Goal: Task Accomplishment & Management: Manage account settings

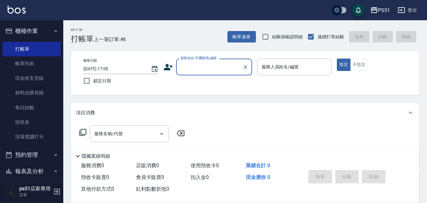
click at [200, 66] on input "顧客姓名/手機號碼/編號" at bounding box center [209, 66] width 61 height 11
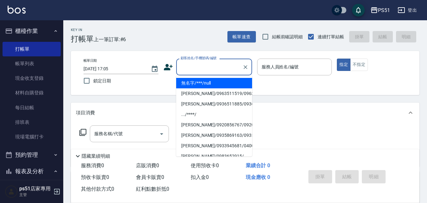
click at [204, 81] on li "無名字/***/null" at bounding box center [214, 83] width 76 height 10
type input "無名字/***/null"
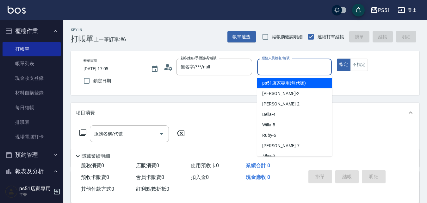
click at [286, 65] on input "服務人員姓名/編號" at bounding box center [294, 66] width 69 height 11
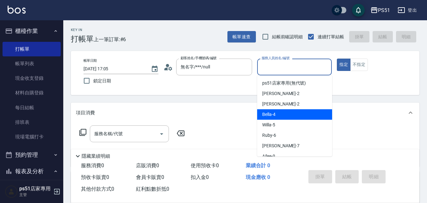
click at [267, 115] on span "Bella -4" at bounding box center [268, 114] width 13 height 7
type input "Bella-4"
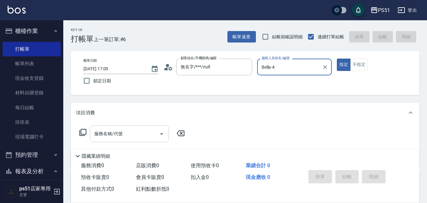
click at [149, 136] on input "服務名稱/代號" at bounding box center [125, 133] width 64 height 11
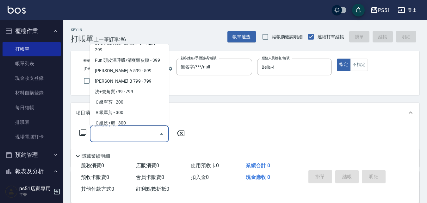
scroll to position [221, 0]
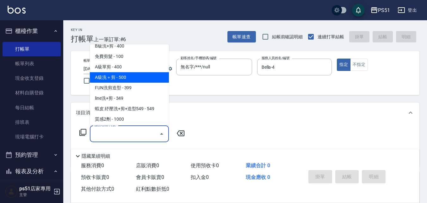
click at [137, 76] on span "A級洗＋剪 - 500" at bounding box center [129, 77] width 79 height 10
type input "A級洗＋剪(207)"
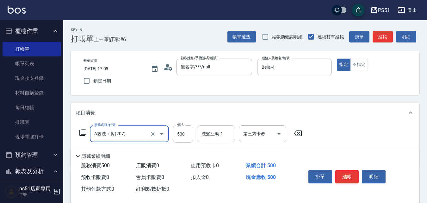
click at [225, 137] on input "洗髮互助-1" at bounding box center [216, 133] width 32 height 11
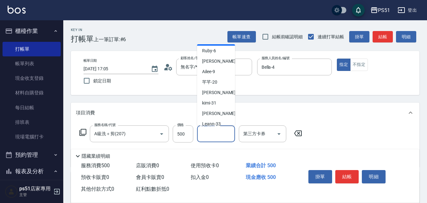
scroll to position [74, 0]
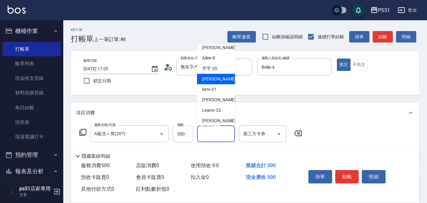
click at [220, 79] on div "孝恩 -23" at bounding box center [216, 79] width 38 height 10
type input "孝恩-23"
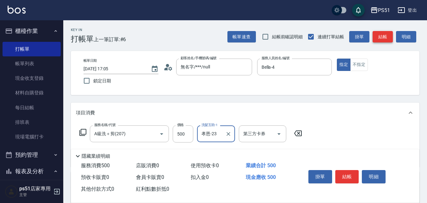
click at [379, 36] on button "結帳" at bounding box center [382, 37] width 20 height 12
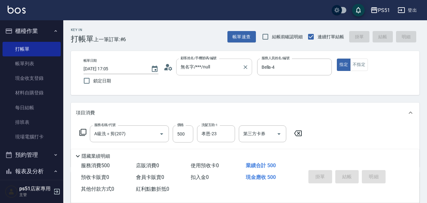
type input "2025/10/13 18:37"
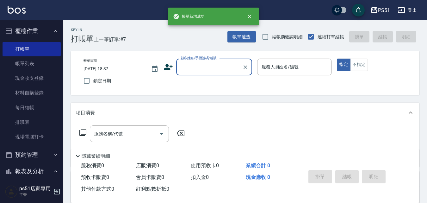
click at [210, 69] on input "顧客姓名/手機號碼/編號" at bounding box center [209, 66] width 61 height 11
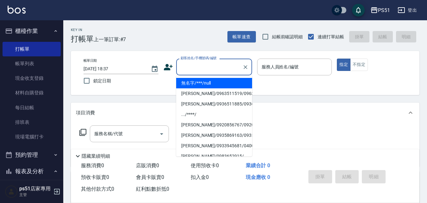
click at [206, 81] on li "無名字/***/null" at bounding box center [214, 83] width 76 height 10
type input "無名字/***/null"
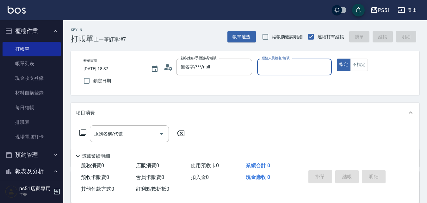
click at [299, 70] on input "服務人員姓名/編號" at bounding box center [294, 66] width 69 height 11
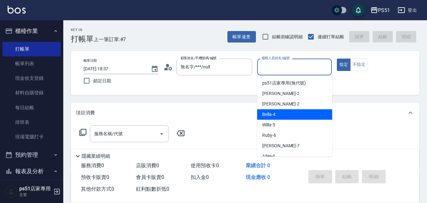
click at [280, 113] on div "Bella -4" at bounding box center [294, 114] width 75 height 10
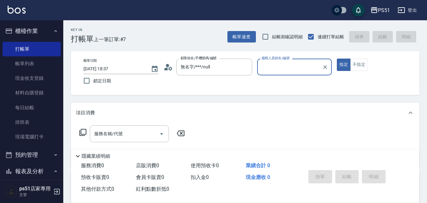
type input "Bella-4"
click at [118, 132] on div "服務名稱/代號 服務名稱/代號" at bounding box center [129, 133] width 79 height 17
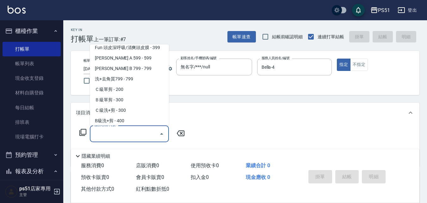
scroll to position [148, 0]
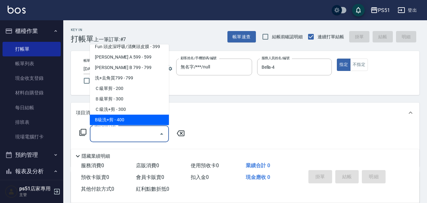
click at [132, 119] on span "B級洗+剪 - 400" at bounding box center [129, 119] width 79 height 10
type input "B級洗+剪(204)"
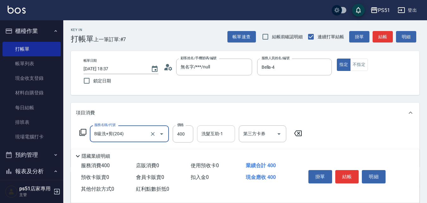
click at [210, 135] on div "洗髮互助-1 洗髮互助-1" at bounding box center [216, 133] width 38 height 17
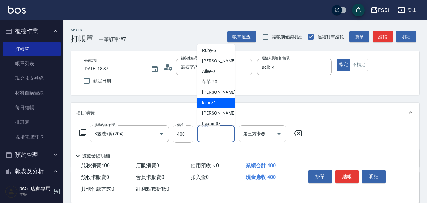
scroll to position [74, 0]
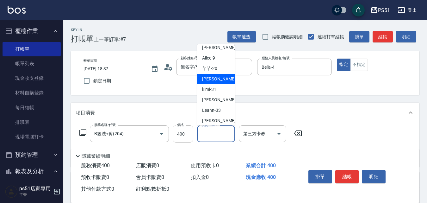
click at [222, 80] on div "孝恩 -23" at bounding box center [216, 79] width 38 height 10
type input "孝恩-23"
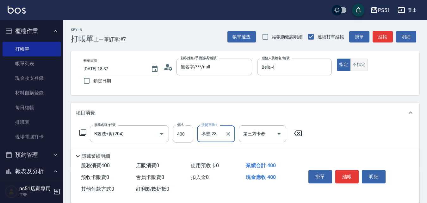
click at [355, 65] on button "不指定" at bounding box center [359, 64] width 18 height 12
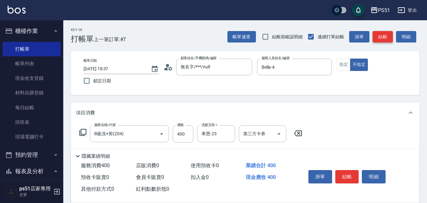
click at [382, 36] on button "結帳" at bounding box center [382, 37] width 20 height 12
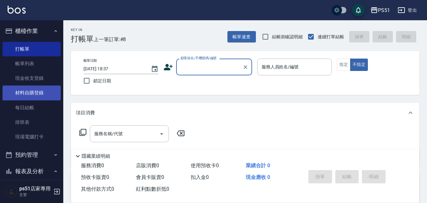
scroll to position [221, 0]
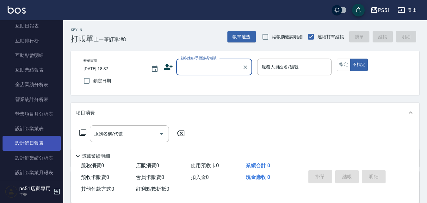
click at [35, 143] on link "設計師日報表" at bounding box center [32, 143] width 58 height 15
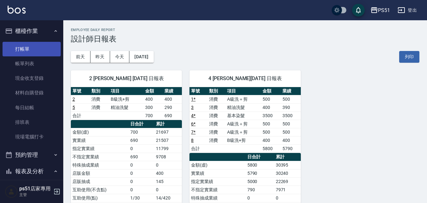
click at [27, 49] on link "打帳單" at bounding box center [32, 49] width 58 height 15
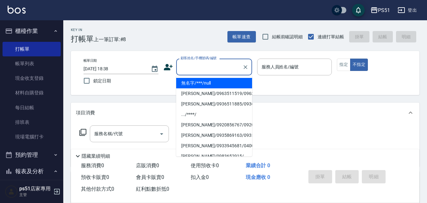
type input "無名字/***/null"
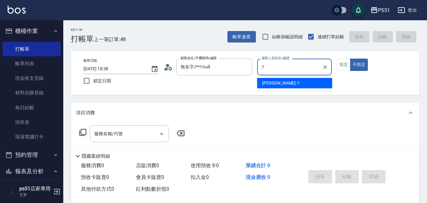
type input "Anna-7"
type button "false"
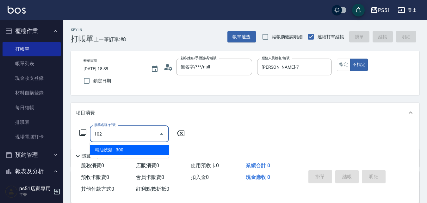
type input "精油洗髮(102)"
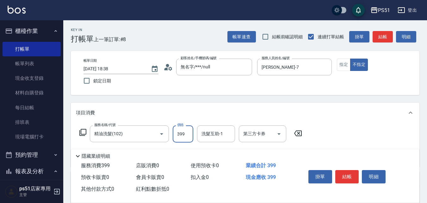
type input "399"
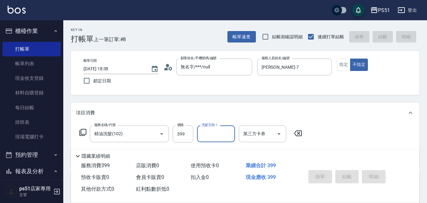
type input "2025/10/13 19:02"
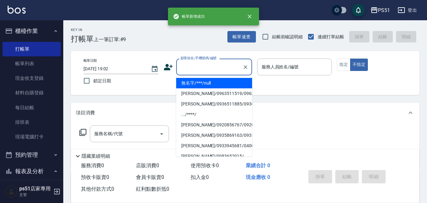
type input "無名字/***/null"
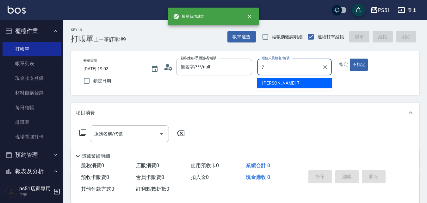
type input "Anna-7"
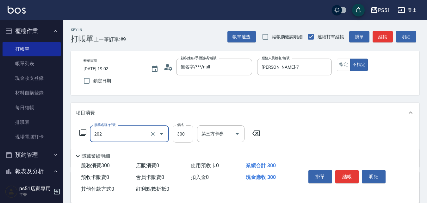
type input "Ｂ級單剪(202)"
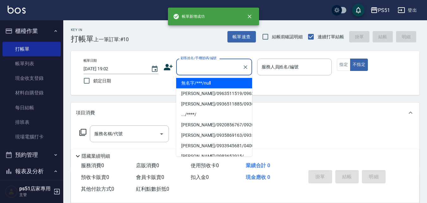
type input "無名字/***/null"
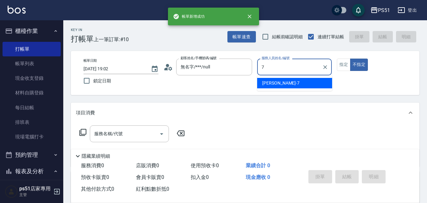
type input "Anna-7"
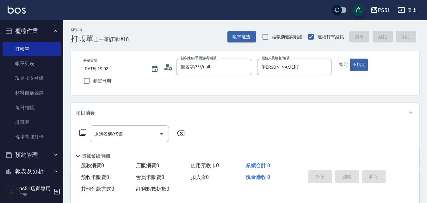
click at [82, 134] on icon at bounding box center [82, 132] width 7 height 7
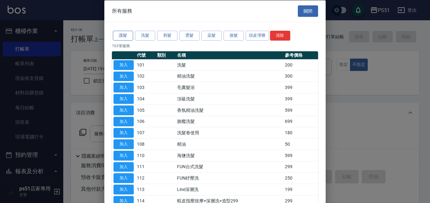
drag, startPoint x: 128, startPoint y: 40, endPoint x: 128, endPoint y: 37, distance: 3.5
click at [128, 39] on button "護髮" at bounding box center [123, 36] width 20 height 10
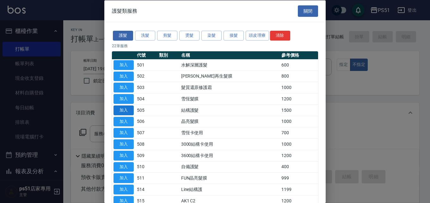
drag, startPoint x: 120, startPoint y: 107, endPoint x: 172, endPoint y: 132, distance: 57.1
click at [122, 107] on button "加入" at bounding box center [123, 110] width 20 height 10
type input "結構護髮(505)"
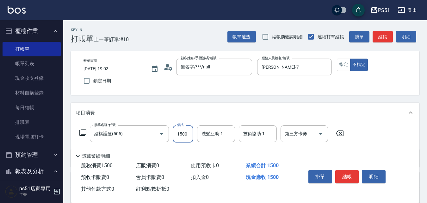
click at [192, 137] on input "1500" at bounding box center [183, 133] width 21 height 17
type input "999"
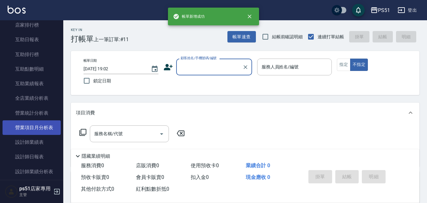
scroll to position [221, 0]
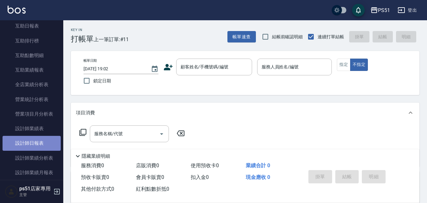
click at [35, 138] on link "設計師日報表" at bounding box center [32, 143] width 58 height 15
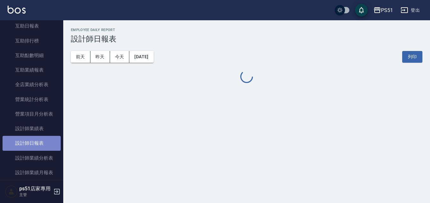
click at [35, 138] on link "設計師日報表" at bounding box center [32, 143] width 58 height 15
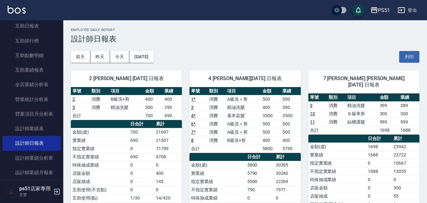
click at [312, 119] on link "11" at bounding box center [312, 121] width 5 height 5
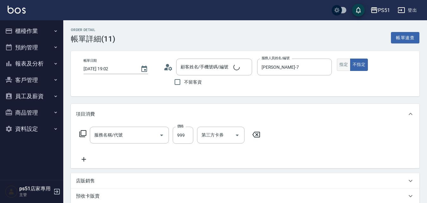
click at [340, 61] on button "指定" at bounding box center [344, 64] width 14 height 12
type input "結構護髮(505)"
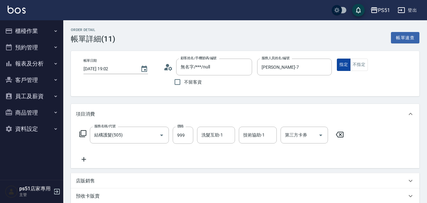
type input "無名字/***/null"
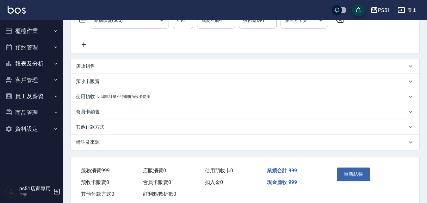
scroll to position [130, 0]
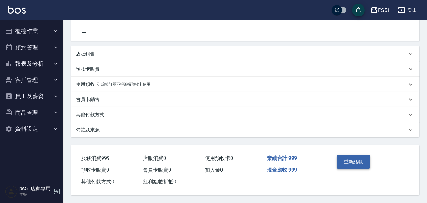
click at [353, 158] on button "重新結帳" at bounding box center [354, 161] width 34 height 13
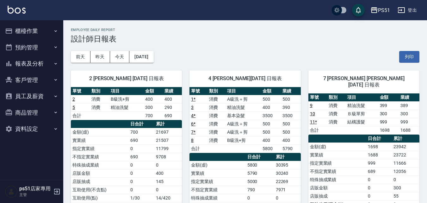
click at [42, 34] on button "櫃檯作業" at bounding box center [32, 31] width 58 height 16
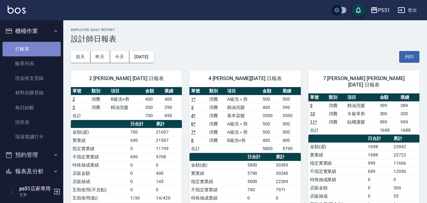
click at [40, 47] on link "打帳單" at bounding box center [32, 49] width 58 height 15
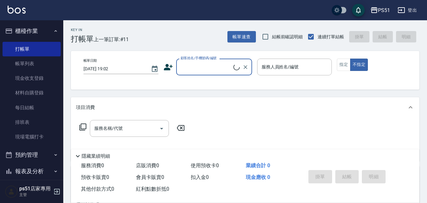
click at [212, 64] on input "顧客姓名/手機號碼/編號" at bounding box center [206, 66] width 54 height 11
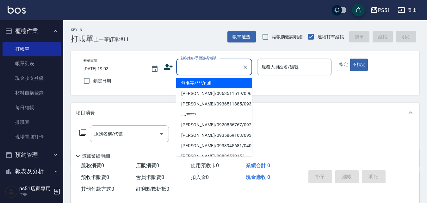
click at [212, 82] on li "無名字/***/null" at bounding box center [214, 83] width 76 height 10
type input "無名字/***/null"
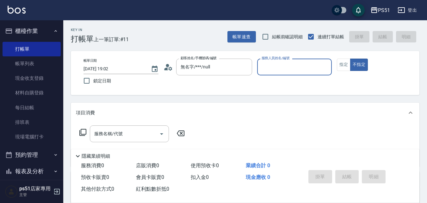
click at [277, 71] on div "服務人員姓名/編號" at bounding box center [294, 66] width 75 height 17
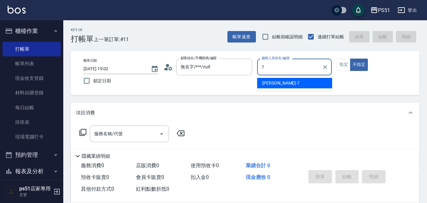
type input "Anna-7"
type button "false"
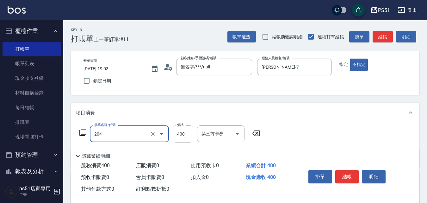
type input "B級洗+剪(204)"
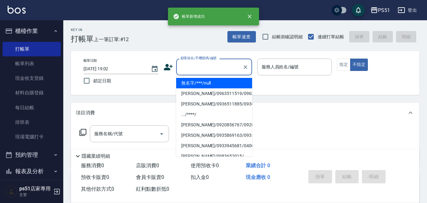
type input "無名字/***/null"
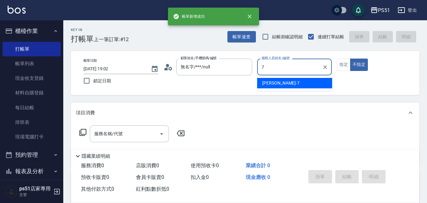
type input "Anna-7"
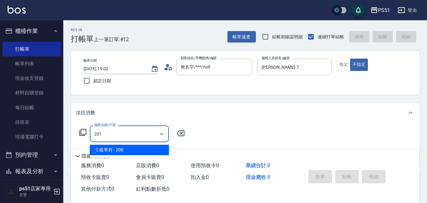
type input "Ｃ級單剪(201)"
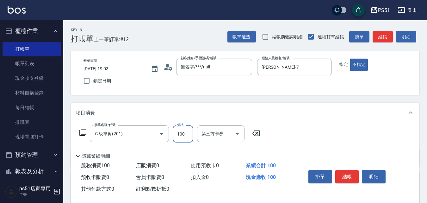
type input "100"
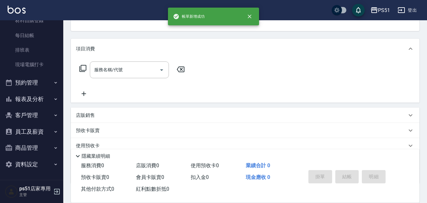
scroll to position [74, 0]
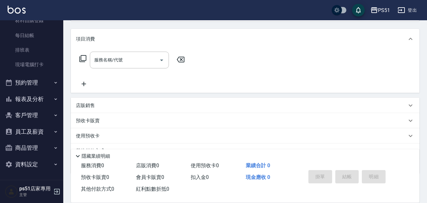
click at [42, 102] on button "報表及分析" at bounding box center [32, 99] width 58 height 16
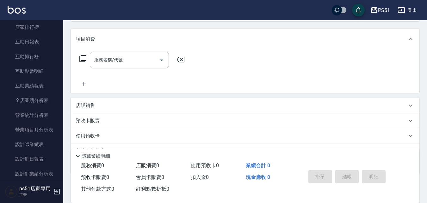
scroll to position [220, 0]
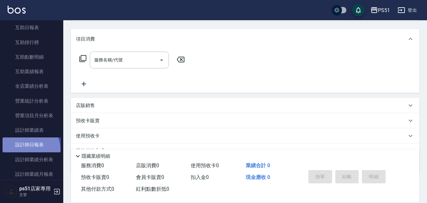
click at [30, 149] on link "設計師日報表" at bounding box center [32, 144] width 58 height 15
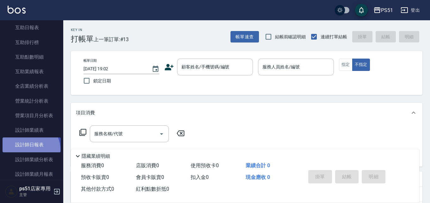
click at [30, 149] on link "設計師日報表" at bounding box center [32, 144] width 58 height 15
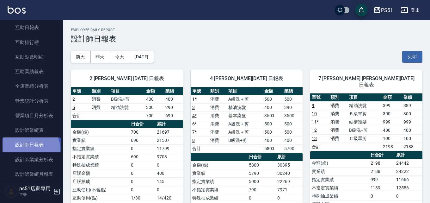
click at [30, 149] on link "設計師日報表" at bounding box center [32, 144] width 58 height 15
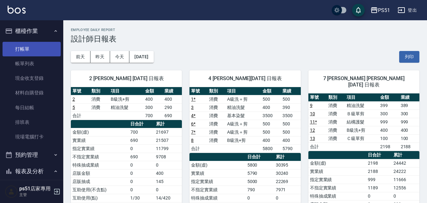
click at [34, 46] on link "打帳單" at bounding box center [32, 49] width 58 height 15
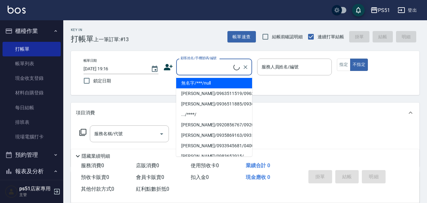
click at [198, 63] on input "顧客姓名/手機號碼/編號" at bounding box center [206, 66] width 54 height 11
click at [209, 86] on li "無名字/***/null" at bounding box center [214, 83] width 76 height 10
type input "無名字/***/null"
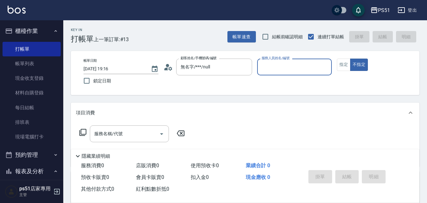
click at [295, 69] on input "服務人員姓名/編號" at bounding box center [294, 66] width 69 height 11
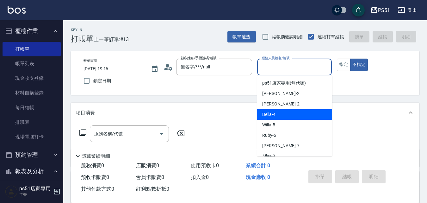
click at [283, 115] on div "Bella -4" at bounding box center [294, 114] width 75 height 10
type input "Bella-4"
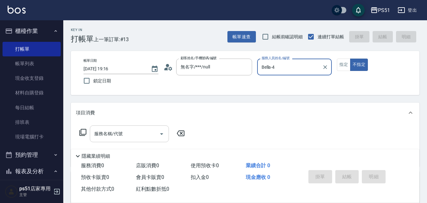
click at [129, 135] on input "服務名稱/代號" at bounding box center [125, 133] width 64 height 11
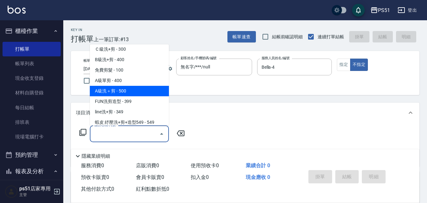
scroll to position [221, 0]
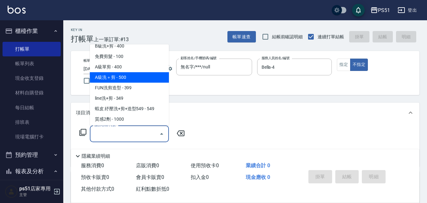
click at [134, 77] on span "A級洗＋剪 - 500" at bounding box center [129, 77] width 79 height 10
type input "A級洗＋剪(207)"
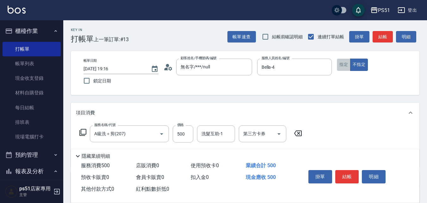
click at [347, 65] on button "指定" at bounding box center [344, 64] width 14 height 12
click at [217, 127] on div "洗髮互助-1" at bounding box center [216, 133] width 38 height 17
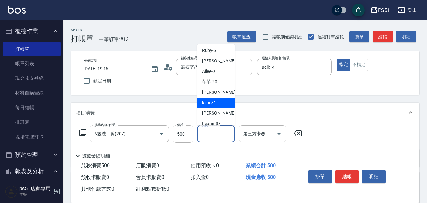
scroll to position [74, 0]
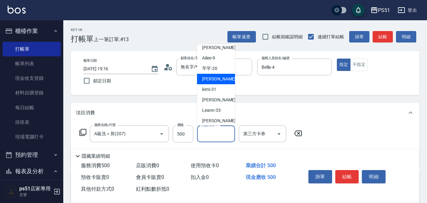
click at [217, 77] on div "孝恩 -23" at bounding box center [216, 79] width 38 height 10
type input "孝恩-23"
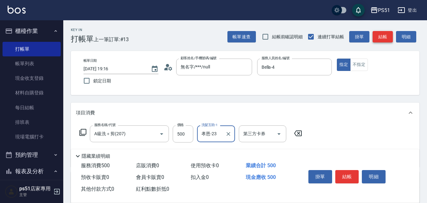
click at [382, 39] on button "結帳" at bounding box center [382, 37] width 20 height 12
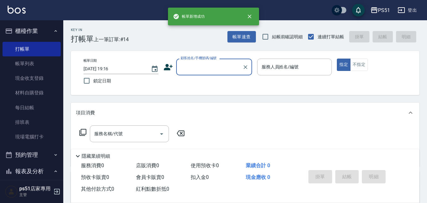
click at [222, 70] on input "顧客姓名/手機號碼/編號" at bounding box center [209, 66] width 61 height 11
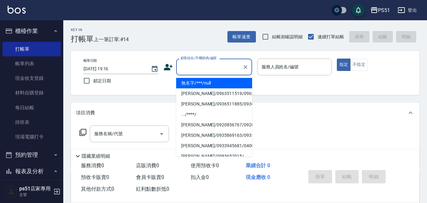
click at [224, 82] on li "無名字/***/null" at bounding box center [214, 83] width 76 height 10
type input "無名字/***/null"
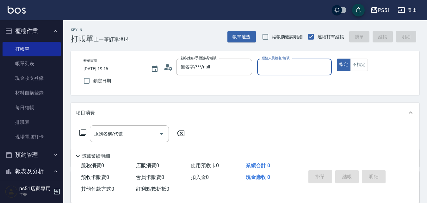
click at [286, 72] on input "服務人員姓名/編號" at bounding box center [294, 66] width 69 height 11
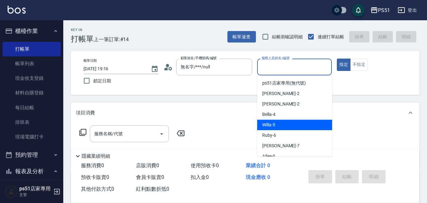
click at [286, 113] on div "Bella -4" at bounding box center [294, 114] width 75 height 10
type input "Bella-4"
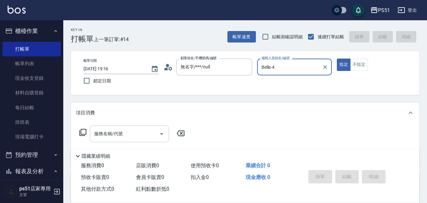
click at [158, 131] on icon "Open" at bounding box center [162, 134] width 8 height 8
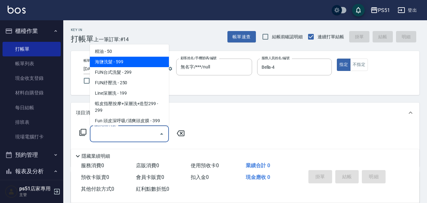
click at [132, 59] on span "海鹽洗髮 - 599" at bounding box center [129, 62] width 79 height 10
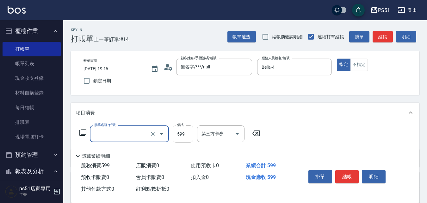
type input "海鹽洗髮(110)"
click at [184, 134] on input "599" at bounding box center [183, 133] width 21 height 17
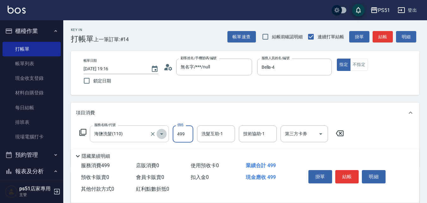
click at [160, 134] on icon "Open" at bounding box center [162, 134] width 8 height 8
type input "499"
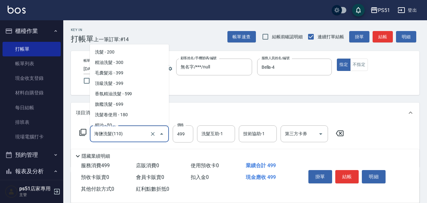
scroll to position [15, 0]
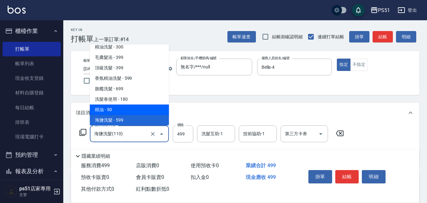
click at [206, 125] on div "服務名稱/代號 海鹽洗髮(110) 服務名稱/代號 價格 499 價格 洗髮互助-1 洗髮互助-1 技術協助-1 技術協助-1 第三方卡券 第三方卡券" at bounding box center [245, 145] width 348 height 44
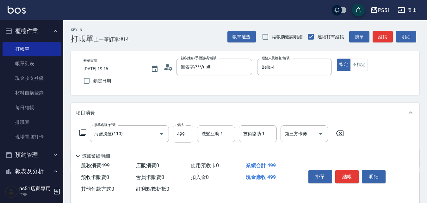
click at [209, 135] on input "洗髮互助-1" at bounding box center [216, 133] width 32 height 11
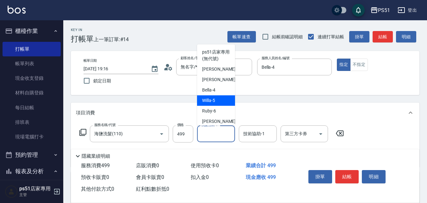
scroll to position [74, 0]
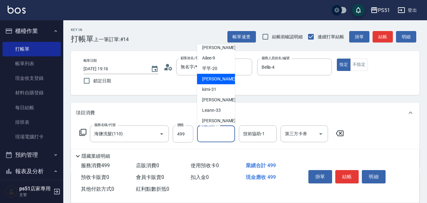
click at [219, 79] on div "孝恩 -23" at bounding box center [216, 79] width 38 height 10
type input "孝恩-23"
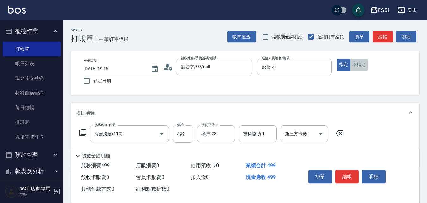
click at [361, 64] on button "不指定" at bounding box center [359, 64] width 18 height 12
click at [385, 36] on button "結帳" at bounding box center [382, 37] width 20 height 12
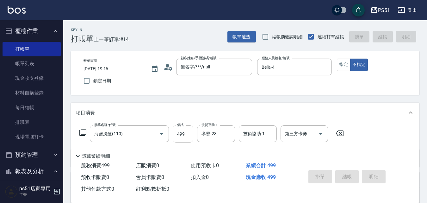
type input "2025/10/13 19:17"
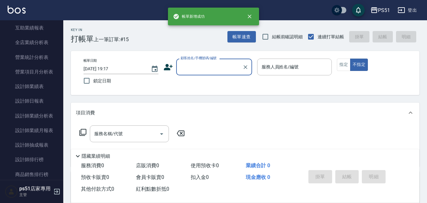
scroll to position [295, 0]
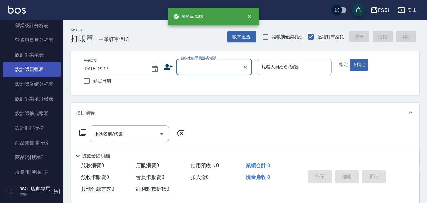
click at [36, 72] on link "設計師日報表" at bounding box center [32, 69] width 58 height 15
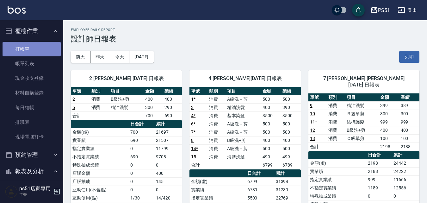
click at [36, 45] on link "打帳單" at bounding box center [32, 49] width 58 height 15
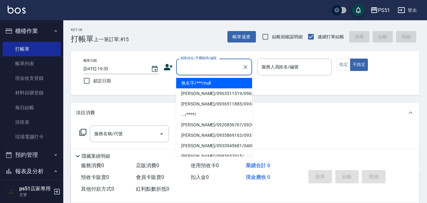
click at [199, 62] on input "顧客姓名/手機號碼/編號" at bounding box center [209, 66] width 61 height 11
drag, startPoint x: 204, startPoint y: 83, endPoint x: 348, endPoint y: 53, distance: 147.5
click at [204, 83] on li "無名字/***/null" at bounding box center [214, 83] width 76 height 10
type input "無名字/***/null"
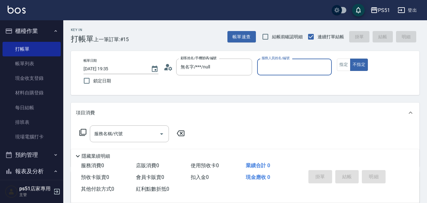
click at [311, 64] on input "服務人員姓名/編號" at bounding box center [294, 66] width 69 height 11
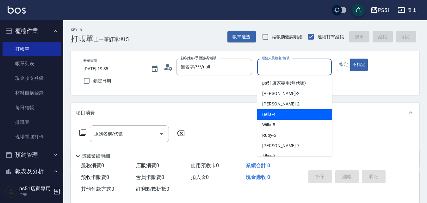
click at [282, 118] on div "Bella -4" at bounding box center [294, 114] width 75 height 10
type input "Bella-4"
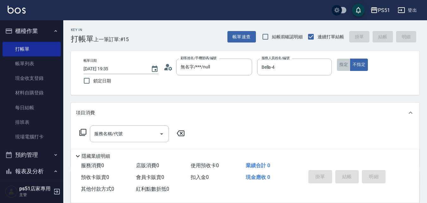
click at [347, 65] on button "指定" at bounding box center [344, 64] width 14 height 12
drag, startPoint x: 146, startPoint y: 142, endPoint x: 140, endPoint y: 128, distance: 14.6
click at [145, 141] on div "服務名稱/代號" at bounding box center [129, 133] width 79 height 17
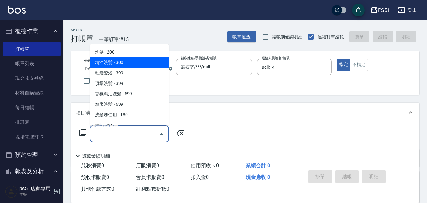
click at [139, 62] on span "精油洗髮 - 300" at bounding box center [129, 62] width 79 height 10
type input "精油洗髮(102)"
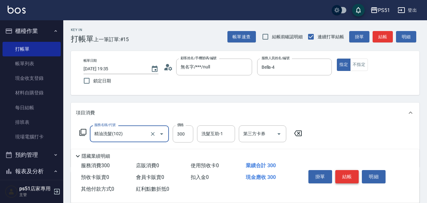
click at [354, 170] on button "結帳" at bounding box center [347, 176] width 24 height 13
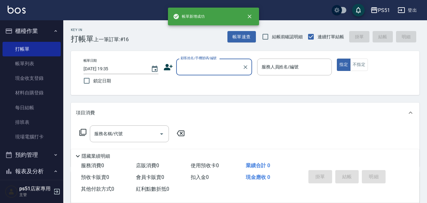
click at [215, 70] on input "顧客姓名/手機號碼/編號" at bounding box center [209, 66] width 61 height 11
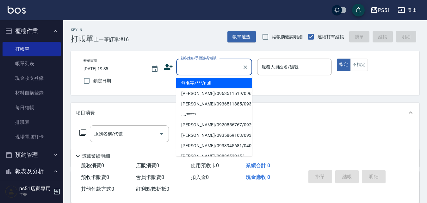
click at [216, 81] on li "無名字/***/null" at bounding box center [214, 83] width 76 height 10
type input "無名字/***/null"
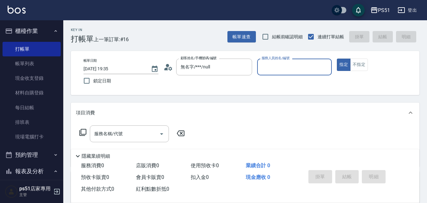
click at [308, 68] on input "服務人員姓名/編號" at bounding box center [294, 66] width 69 height 11
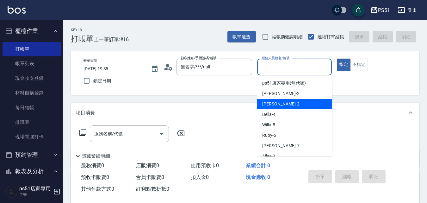
click at [288, 102] on div "Sam -2" at bounding box center [294, 104] width 75 height 10
type input "Sam-2"
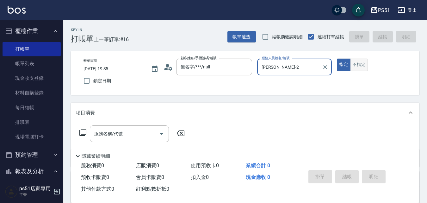
click at [357, 65] on button "不指定" at bounding box center [359, 64] width 18 height 12
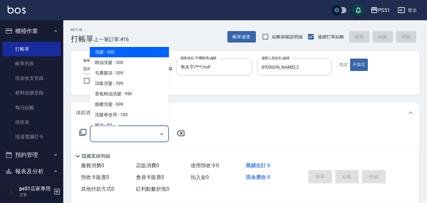
click at [132, 134] on input "服務名稱/代號" at bounding box center [125, 133] width 64 height 11
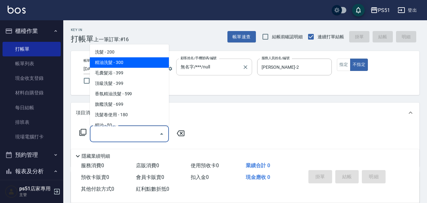
click at [151, 62] on span "精油洗髮 - 300" at bounding box center [129, 62] width 79 height 10
type input "精油洗髮(102)"
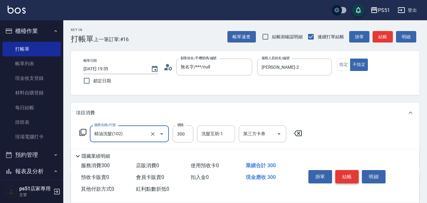
click at [351, 170] on button "結帳" at bounding box center [347, 176] width 24 height 13
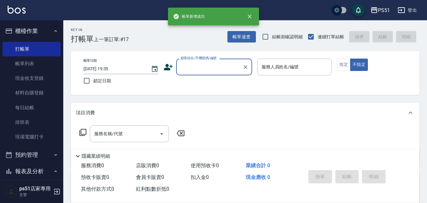
click at [213, 62] on input "顧客姓名/手機號碼/編號" at bounding box center [209, 66] width 61 height 11
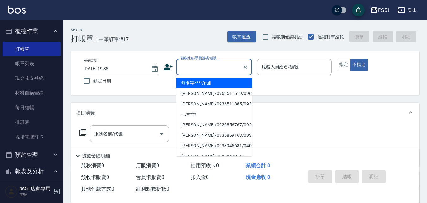
click at [214, 80] on li "無名字/***/null" at bounding box center [214, 83] width 76 height 10
type input "無名字/***/null"
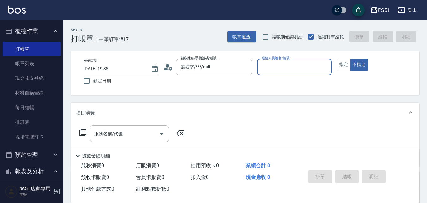
click at [269, 70] on input "服務人員姓名/編號" at bounding box center [294, 66] width 69 height 11
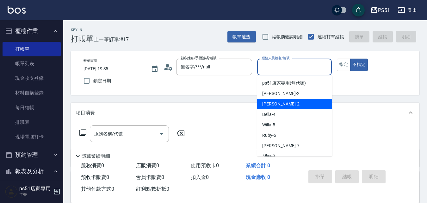
click at [279, 102] on div "Sam -2" at bounding box center [294, 104] width 75 height 10
type input "Sam-2"
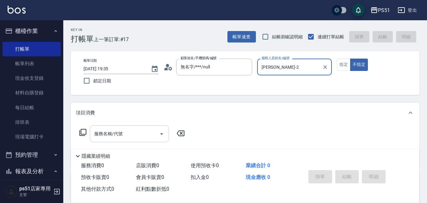
click at [153, 133] on input "服務名稱/代號" at bounding box center [125, 133] width 64 height 11
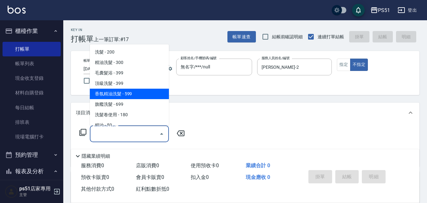
scroll to position [148, 0]
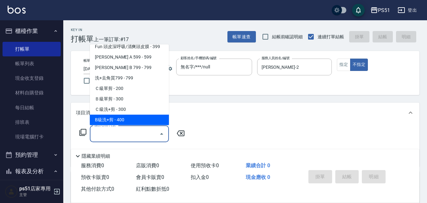
click at [131, 120] on span "B級洗+剪 - 400" at bounding box center [129, 119] width 79 height 10
type input "B級洗+剪(204)"
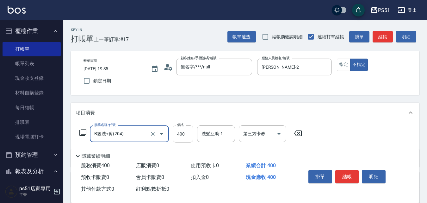
click at [207, 136] on input "洗髮互助-1" at bounding box center [216, 133] width 32 height 11
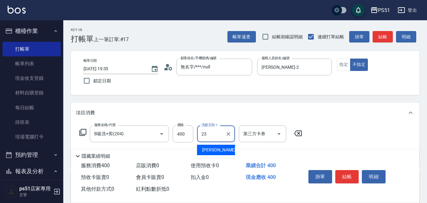
click at [215, 150] on span "孝恩 -23" at bounding box center [222, 149] width 40 height 7
type input "孝恩-23"
click at [349, 173] on button "結帳" at bounding box center [347, 176] width 24 height 13
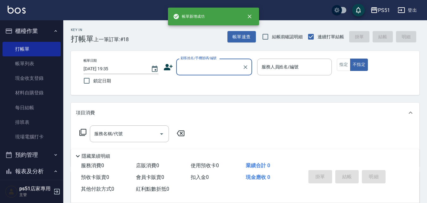
click at [203, 67] on input "顧客姓名/手機號碼/編號" at bounding box center [209, 66] width 61 height 11
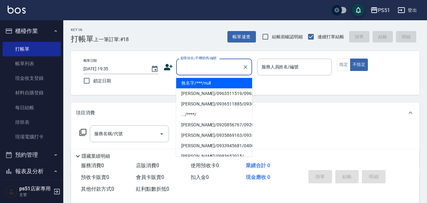
click at [213, 80] on li "無名字/***/null" at bounding box center [214, 83] width 76 height 10
type input "無名字/***/null"
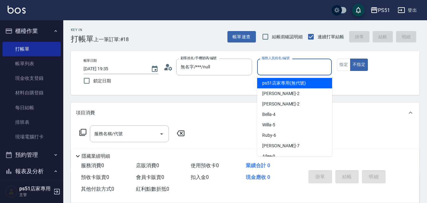
click at [297, 65] on input "服務人員姓名/編號" at bounding box center [294, 66] width 69 height 11
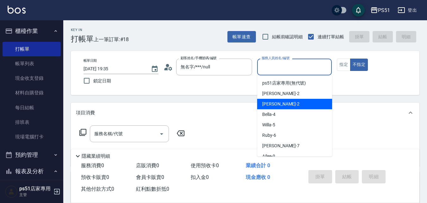
drag, startPoint x: 294, startPoint y: 100, endPoint x: 232, endPoint y: 110, distance: 62.7
click at [293, 101] on div "Sam -2" at bounding box center [294, 104] width 75 height 10
type input "Sam-2"
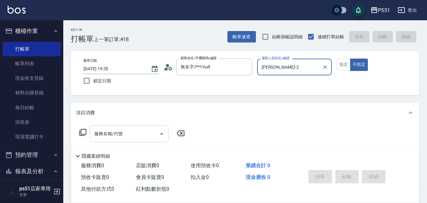
click at [118, 133] on div "服務名稱/代號 服務名稱/代號" at bounding box center [129, 133] width 79 height 17
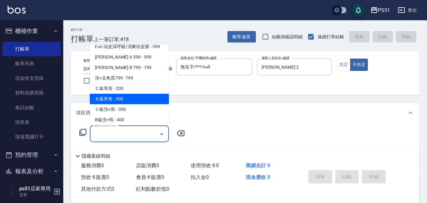
click at [139, 100] on span "Ｂ級單剪 - 300" at bounding box center [129, 99] width 79 height 10
type input "Ｂ級單剪(202)"
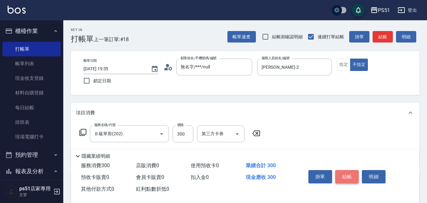
click at [349, 170] on button "結帳" at bounding box center [347, 176] width 24 height 13
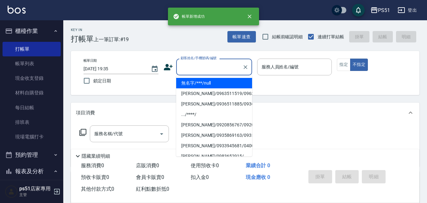
click at [193, 70] on input "顧客姓名/手機號碼/編號" at bounding box center [209, 66] width 61 height 11
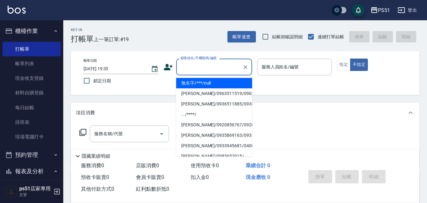
click at [193, 82] on li "無名字/***/null" at bounding box center [214, 83] width 76 height 10
type input "無名字/***/null"
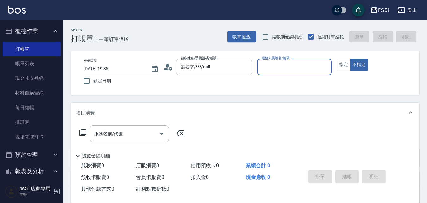
click at [286, 67] on input "服務人員姓名/編號" at bounding box center [294, 66] width 69 height 11
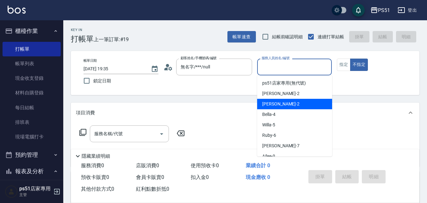
click at [278, 105] on div "Sam -2" at bounding box center [294, 104] width 75 height 10
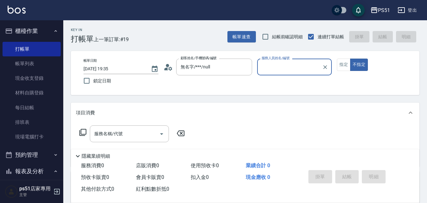
type input "Sam-2"
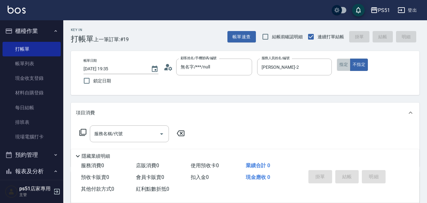
click at [341, 67] on button "指定" at bounding box center [344, 64] width 14 height 12
click at [115, 131] on div "服務名稱/代號 服務名稱/代號" at bounding box center [129, 133] width 79 height 17
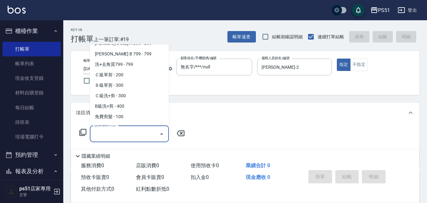
scroll to position [221, 0]
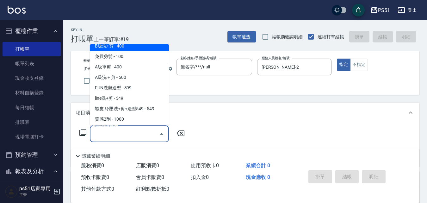
click at [138, 48] on span "B級洗+剪 - 400" at bounding box center [129, 46] width 79 height 10
type input "B級洗+剪(204)"
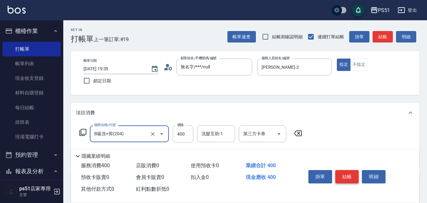
click at [344, 172] on button "結帳" at bounding box center [347, 176] width 24 height 13
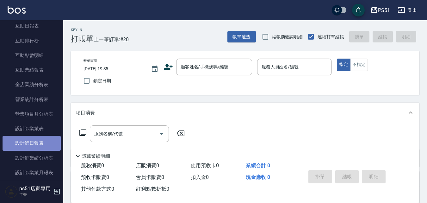
click at [47, 137] on link "設計師日報表" at bounding box center [32, 143] width 58 height 15
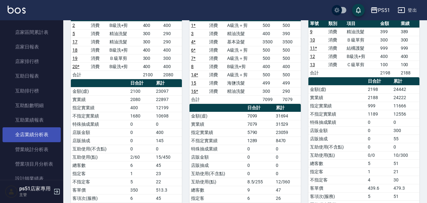
scroll to position [148, 0]
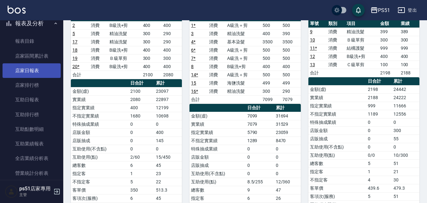
click at [42, 75] on link "店家日報表" at bounding box center [32, 70] width 58 height 15
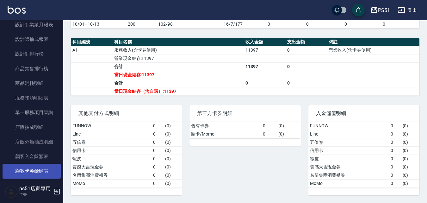
scroll to position [295, 0]
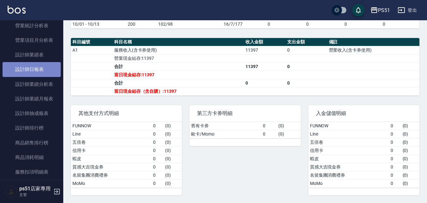
click at [48, 72] on link "設計師日報表" at bounding box center [32, 69] width 58 height 15
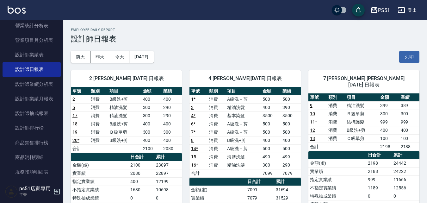
click at [194, 158] on link "15" at bounding box center [193, 156] width 5 height 5
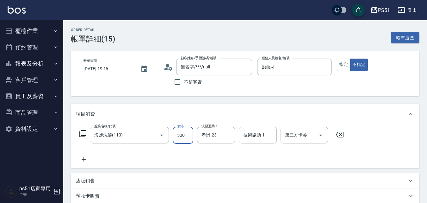
scroll to position [130, 0]
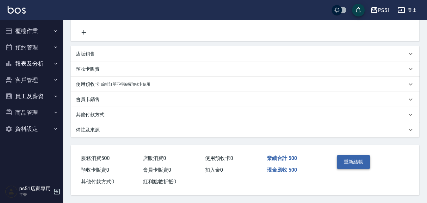
type input "500"
click at [357, 155] on button "重新結帳" at bounding box center [354, 161] width 34 height 13
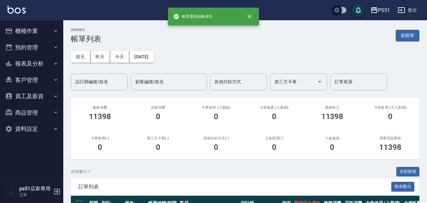
click at [42, 67] on button "報表及分析" at bounding box center [32, 63] width 58 height 16
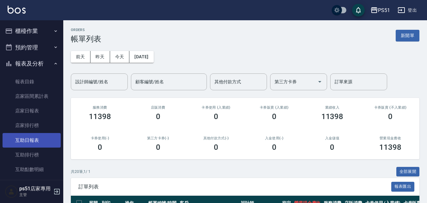
click at [36, 135] on link "互助日報表" at bounding box center [32, 140] width 58 height 15
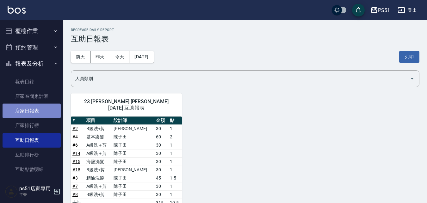
click at [41, 109] on link "店家日報表" at bounding box center [32, 110] width 58 height 15
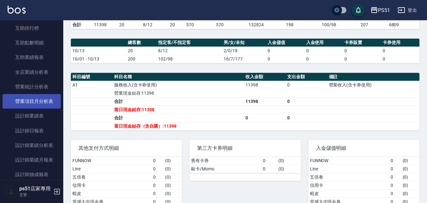
scroll to position [148, 0]
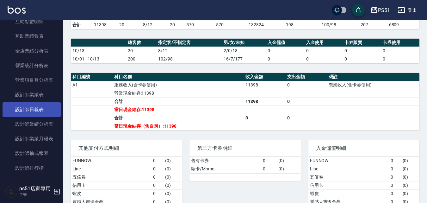
click at [42, 111] on link "設計師日報表" at bounding box center [32, 109] width 58 height 15
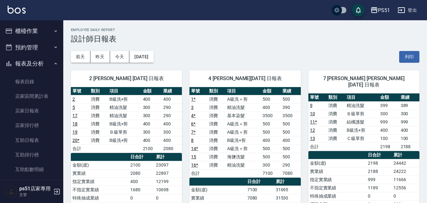
click at [40, 33] on button "櫃檯作業" at bounding box center [32, 31] width 58 height 16
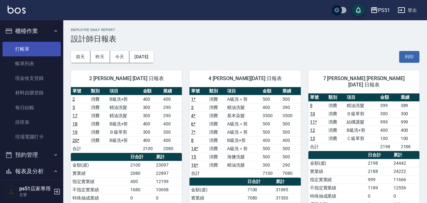
click at [49, 50] on link "打帳單" at bounding box center [32, 49] width 58 height 15
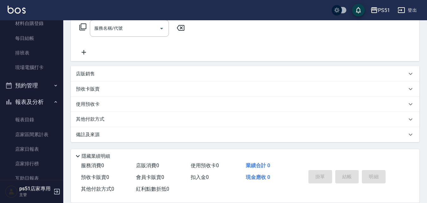
scroll to position [221, 0]
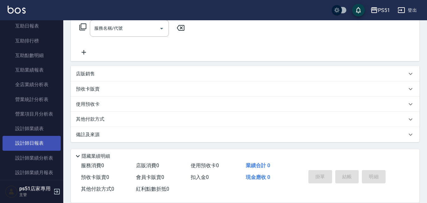
click at [32, 141] on link "設計師日報表" at bounding box center [32, 143] width 58 height 15
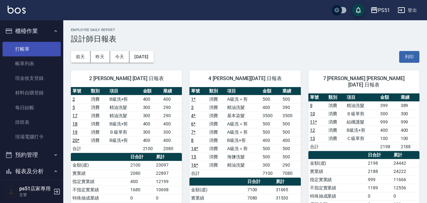
click at [35, 45] on link "打帳單" at bounding box center [32, 49] width 58 height 15
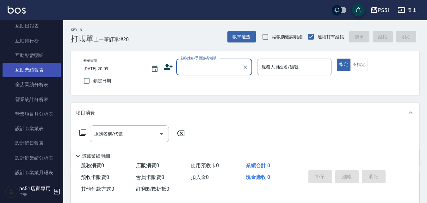
scroll to position [148, 0]
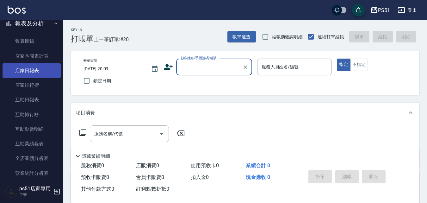
click at [47, 69] on link "店家日報表" at bounding box center [32, 70] width 58 height 15
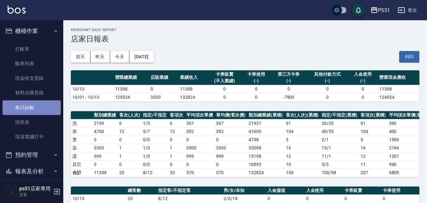
click at [39, 112] on link "每日結帳" at bounding box center [32, 107] width 58 height 15
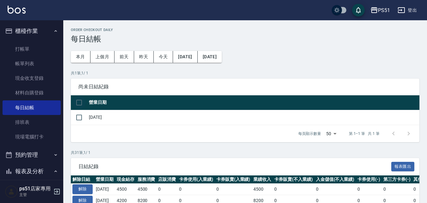
click at [78, 97] on input "checkbox" at bounding box center [78, 102] width 13 height 13
checkbox input "true"
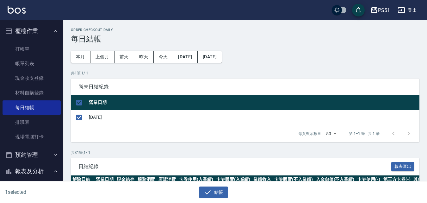
click at [228, 194] on div "結帳" at bounding box center [214, 192] width 206 height 12
click at [221, 192] on button "結帳" at bounding box center [213, 192] width 29 height 12
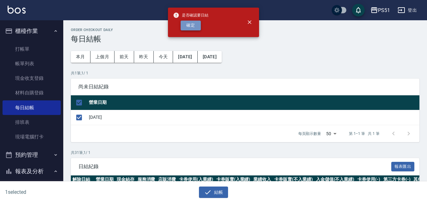
click at [189, 21] on button "確定" at bounding box center [190, 26] width 20 height 10
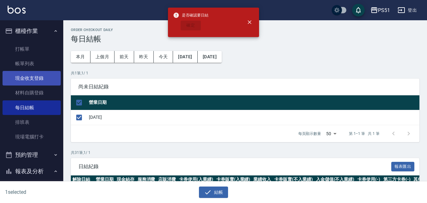
checkbox input "false"
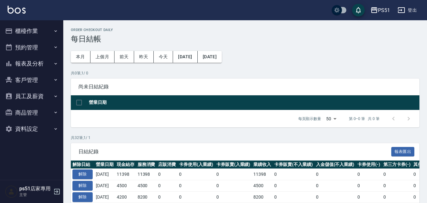
click at [45, 29] on button "櫃檯作業" at bounding box center [32, 31] width 58 height 16
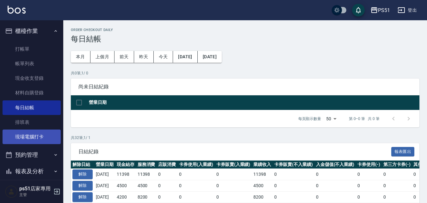
click at [47, 135] on link "現場電腦打卡" at bounding box center [32, 136] width 58 height 15
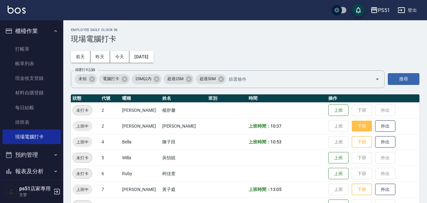
click at [357, 128] on button "下班" at bounding box center [361, 125] width 20 height 11
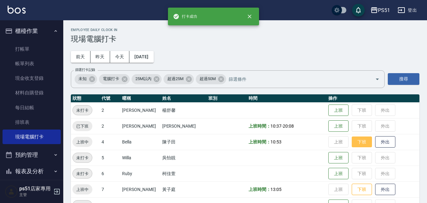
click at [357, 143] on button "下班" at bounding box center [361, 141] width 20 height 11
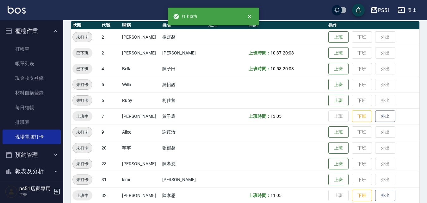
scroll to position [74, 0]
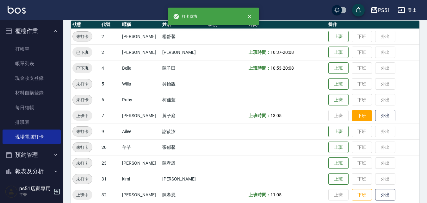
click at [357, 120] on button "下班" at bounding box center [361, 115] width 20 height 11
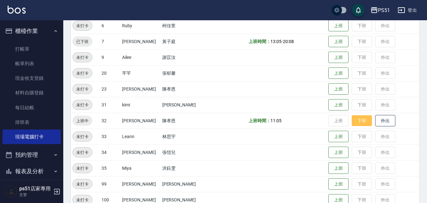
click at [355, 120] on button "下班" at bounding box center [361, 120] width 20 height 11
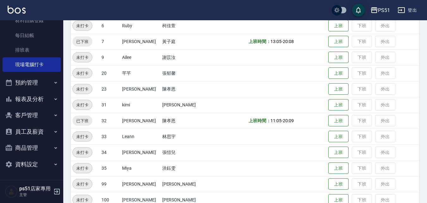
click at [44, 96] on button "報表及分析" at bounding box center [32, 99] width 58 height 16
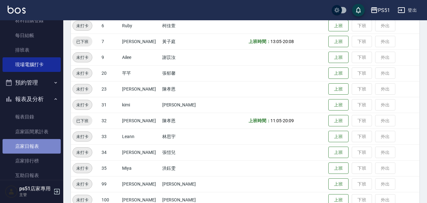
click at [35, 149] on link "店家日報表" at bounding box center [32, 146] width 58 height 15
